Goal: Obtain resource: Obtain resource

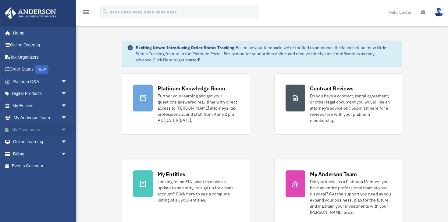
click at [62, 129] on span "arrow_drop_down" at bounding box center [67, 129] width 12 height 12
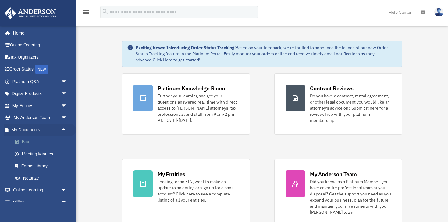
click at [23, 141] on link "Box" at bounding box center [43, 142] width 68 height 12
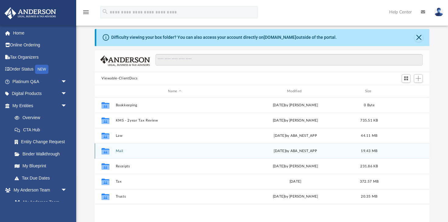
scroll to position [9, 0]
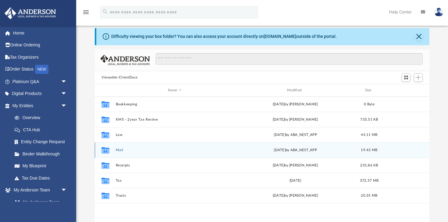
click at [117, 150] on button "Mail" at bounding box center [175, 150] width 118 height 4
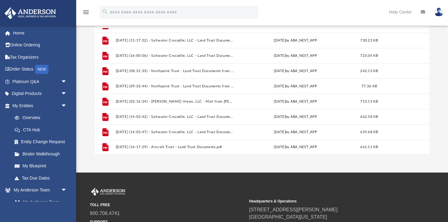
scroll to position [80, 0]
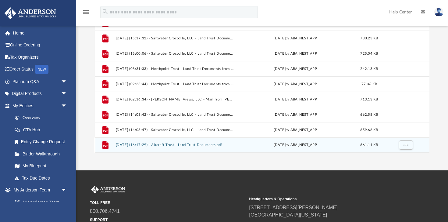
click at [138, 145] on button "[DATE] (16:17:29) - Aircraft Trust - Land Trust Documents.pdf" at bounding box center [175, 145] width 118 height 4
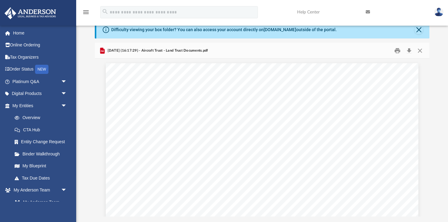
scroll to position [10, 0]
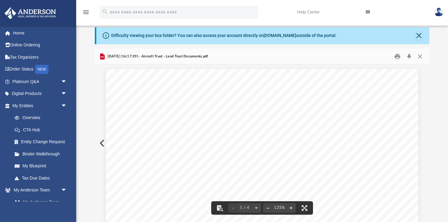
click at [87, 59] on div "Difficulty viewing your box folder? You can also access your account directly o…" at bounding box center [262, 124] width 372 height 195
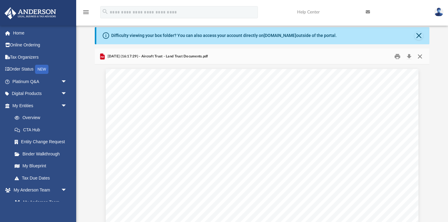
click at [419, 55] on button "Close" at bounding box center [420, 56] width 11 height 9
